Goal: Book appointment/travel/reservation

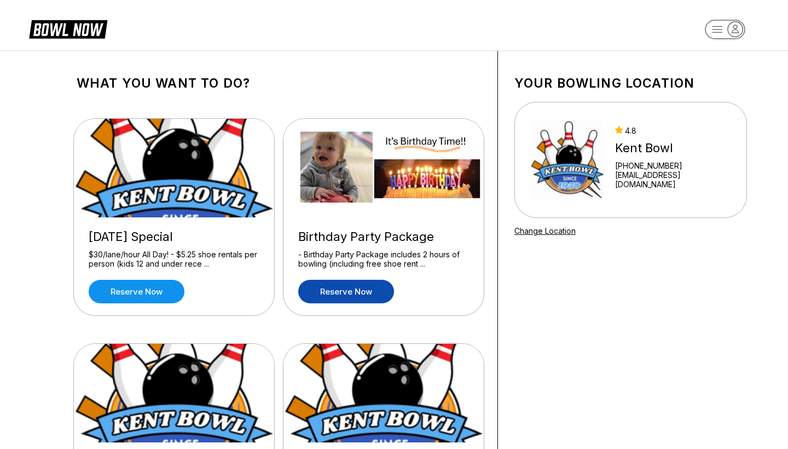
click at [322, 300] on link "Reserve now" at bounding box center [346, 292] width 96 height 24
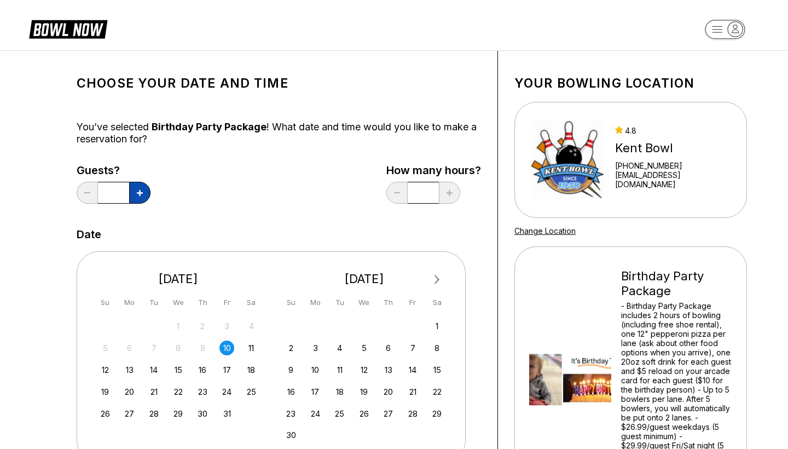
click at [143, 191] on button at bounding box center [139, 193] width 21 height 22
click at [143, 193] on button at bounding box center [139, 193] width 21 height 22
type input "*"
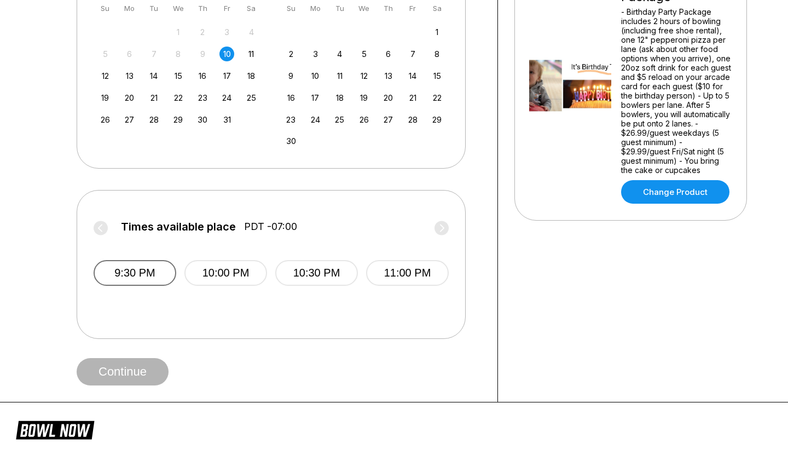
scroll to position [297, 0]
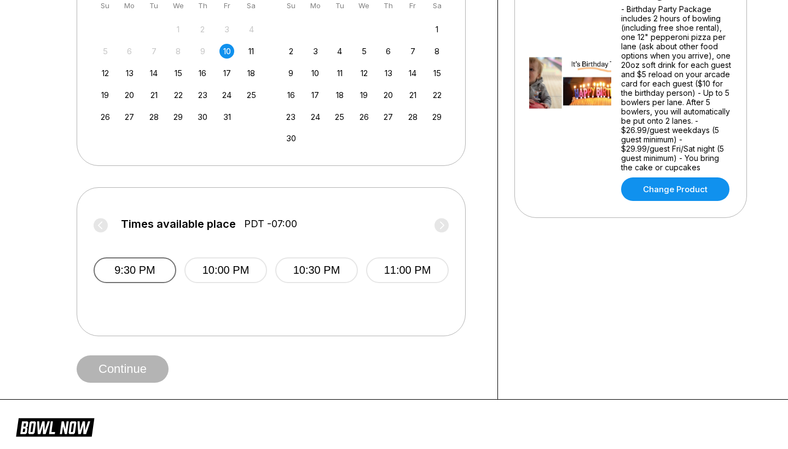
click at [165, 275] on button "9:30 PM" at bounding box center [135, 270] width 83 height 26
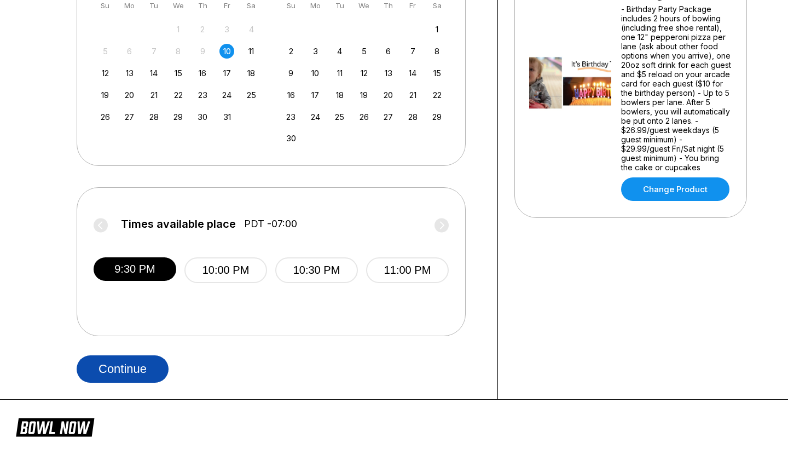
click at [140, 373] on button "Continue" at bounding box center [123, 368] width 92 height 27
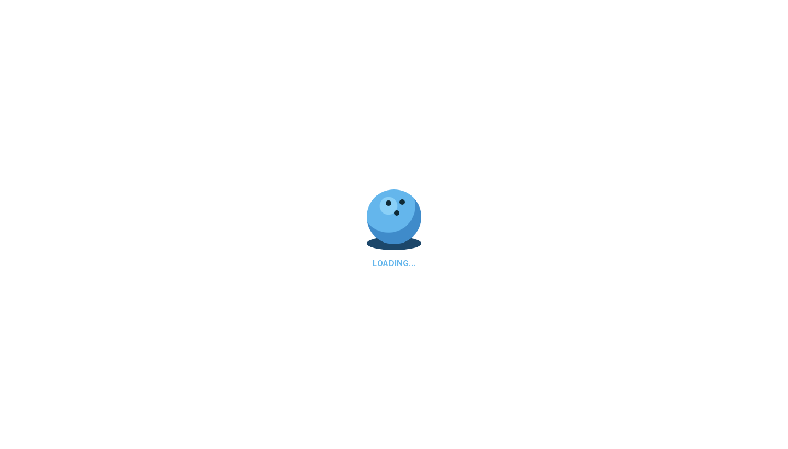
select select "**"
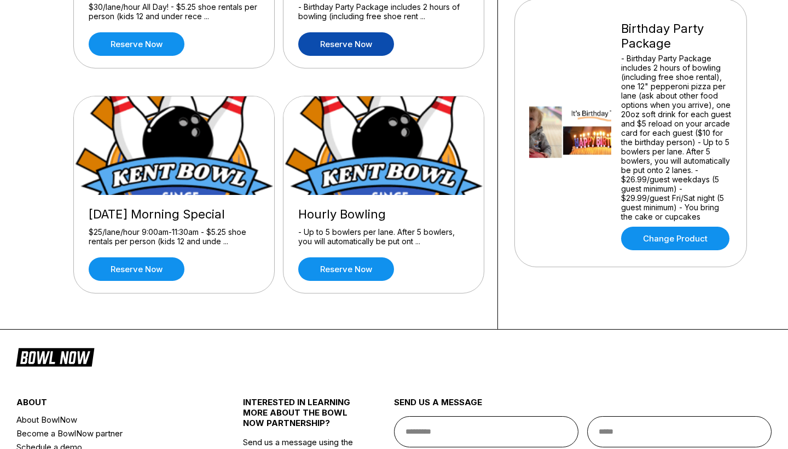
scroll to position [251, 0]
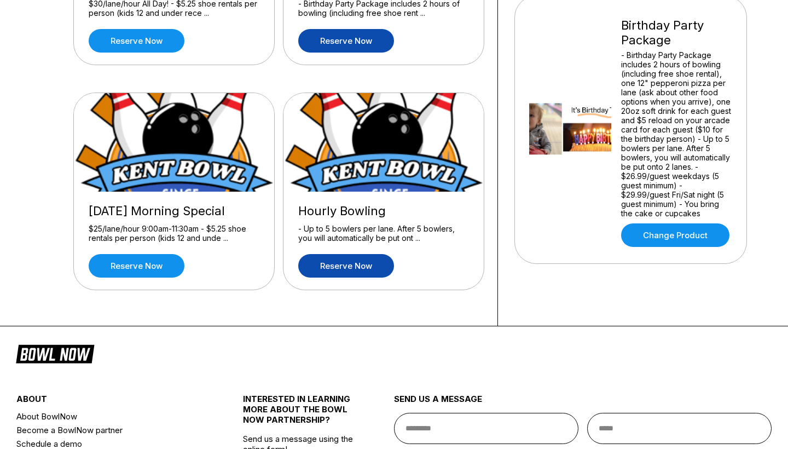
click at [330, 263] on link "Reserve now" at bounding box center [346, 266] width 96 height 24
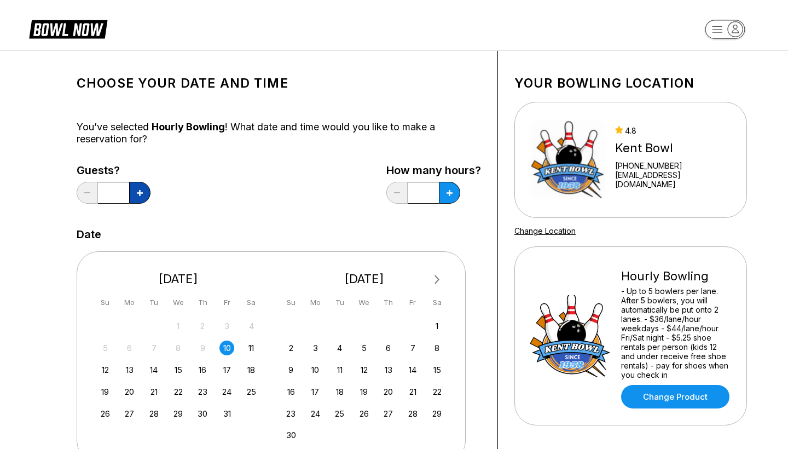
click at [142, 194] on icon at bounding box center [140, 193] width 6 height 6
type input "*"
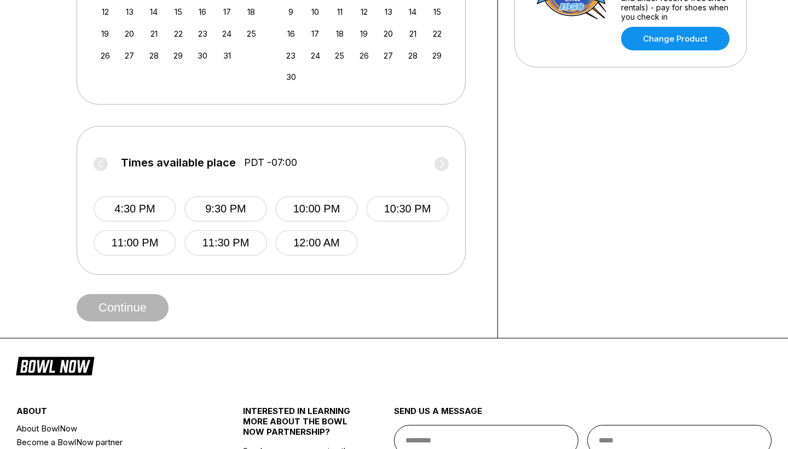
scroll to position [363, 0]
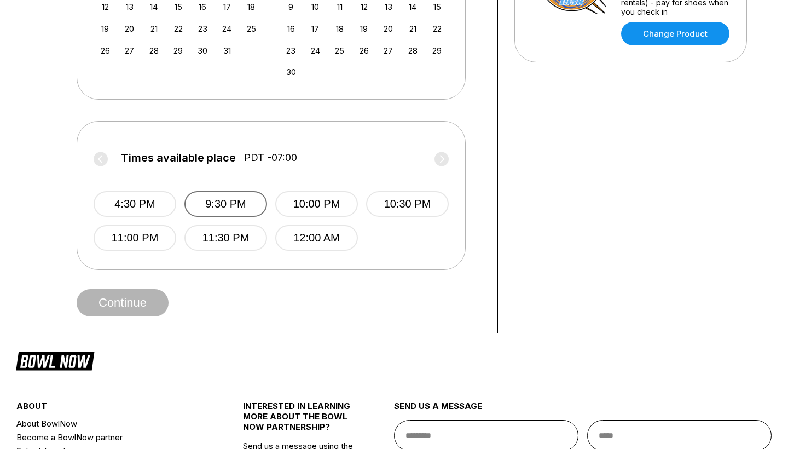
click at [220, 196] on button "9:30 PM" at bounding box center [225, 204] width 83 height 26
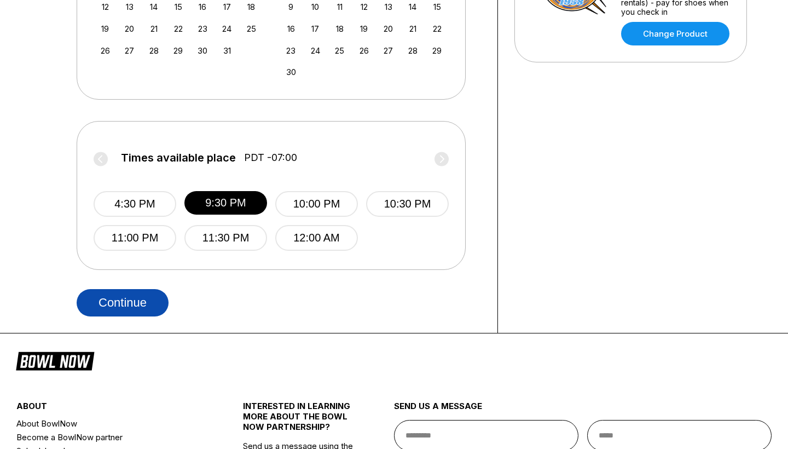
click at [148, 302] on button "Continue" at bounding box center [123, 302] width 92 height 27
select select "**"
